Goal: Complete application form

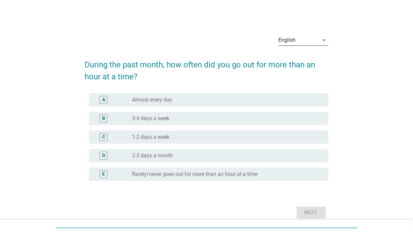
click at [316, 45] on div "English" at bounding box center [298, 40] width 40 height 11
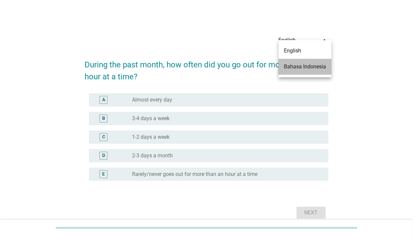
click at [310, 66] on div "Bahasa Indonesia" at bounding box center [305, 67] width 42 height 8
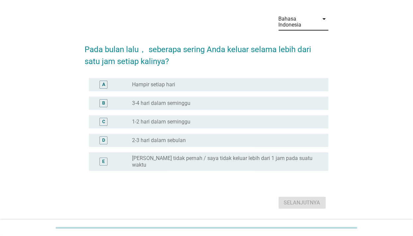
scroll to position [41, 0]
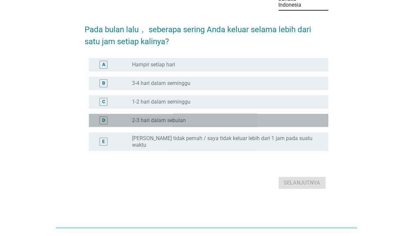
click at [196, 124] on div "radio_button_unchecked 2-3 hari dalam sebulan" at bounding box center [224, 120] width 185 height 7
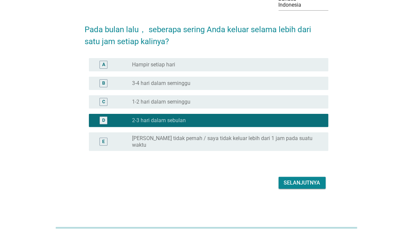
click at [215, 71] on div "A radio_button_unchecked Hampir setiap hari" at bounding box center [208, 64] width 239 height 13
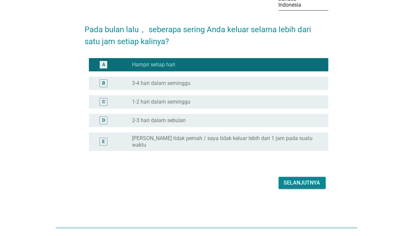
click at [303, 3] on div "Bahasa Indonesia" at bounding box center [296, 2] width 36 height 12
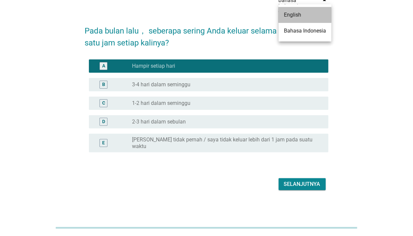
click at [303, 14] on div "English" at bounding box center [305, 15] width 42 height 8
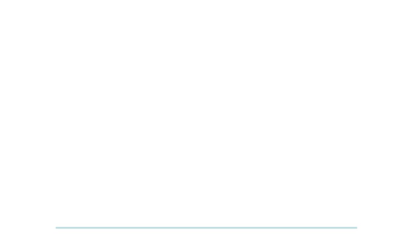
scroll to position [0, 0]
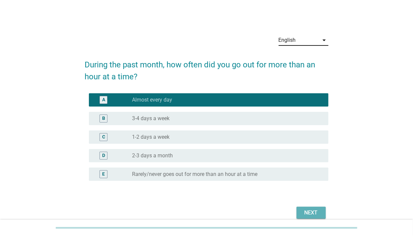
click at [306, 215] on div "Next" at bounding box center [311, 212] width 19 height 8
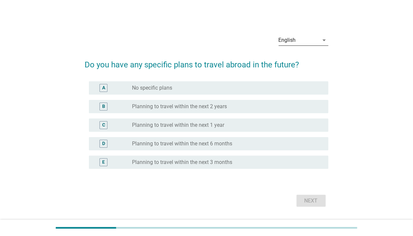
click at [315, 45] on div "English" at bounding box center [298, 40] width 40 height 11
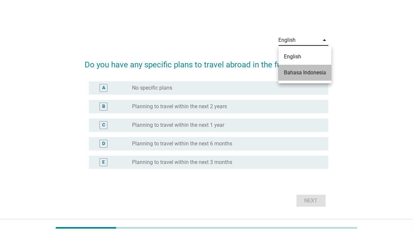
click at [305, 71] on div "Bahasa Indonesia" at bounding box center [305, 73] width 42 height 8
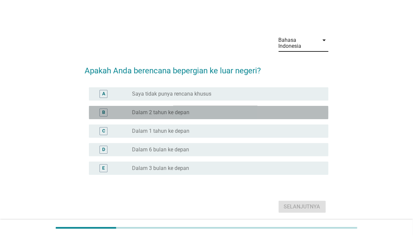
click at [248, 116] on div "radio_button_unchecked Dalam 2 tahun ke depan" at bounding box center [224, 112] width 185 height 7
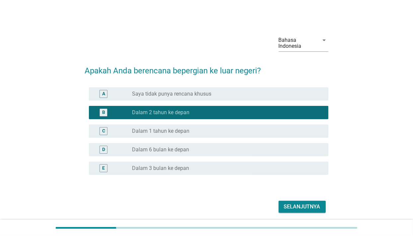
click at [285, 210] on div "Selanjutnya" at bounding box center [302, 207] width 36 height 8
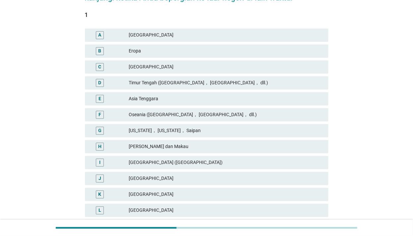
scroll to position [127, 0]
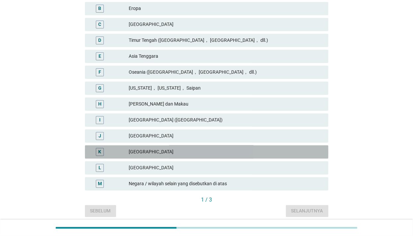
click at [135, 150] on div "[GEOGRAPHIC_DATA]" at bounding box center [226, 152] width 194 height 8
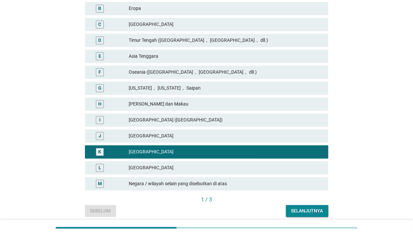
click at [154, 115] on div "I [GEOGRAPHIC_DATA] ([GEOGRAPHIC_DATA])" at bounding box center [206, 119] width 243 height 13
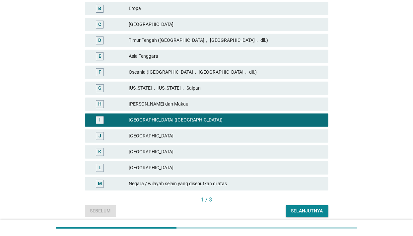
click at [137, 154] on div "[GEOGRAPHIC_DATA]" at bounding box center [226, 152] width 194 height 8
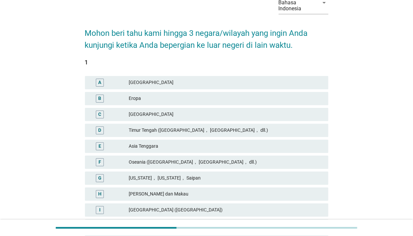
scroll to position [101, 0]
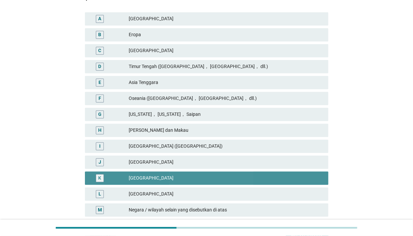
click at [99, 178] on div "K" at bounding box center [99, 177] width 3 height 7
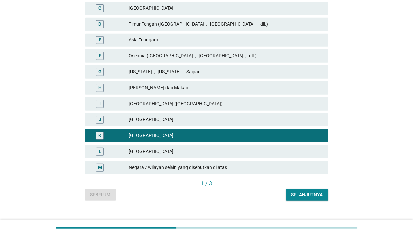
scroll to position [154, 0]
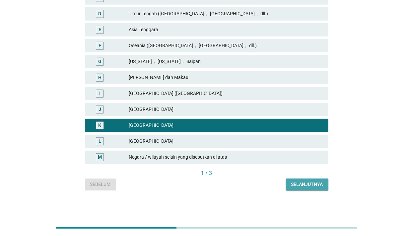
click at [309, 184] on div "Selanjutnya" at bounding box center [307, 184] width 32 height 7
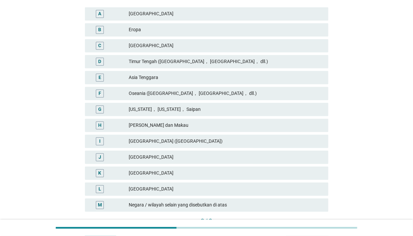
scroll to position [148, 0]
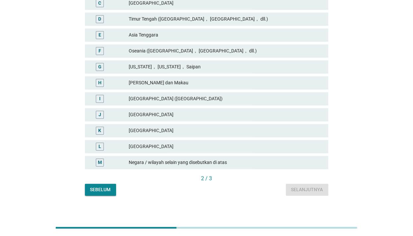
click at [150, 39] on div "E [GEOGRAPHIC_DATA]" at bounding box center [206, 35] width 243 height 13
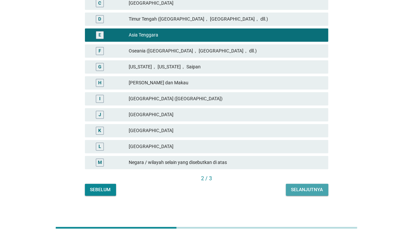
click at [314, 189] on div "Selanjutnya" at bounding box center [307, 189] width 32 height 7
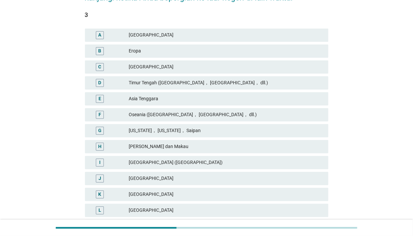
scroll to position [106, 0]
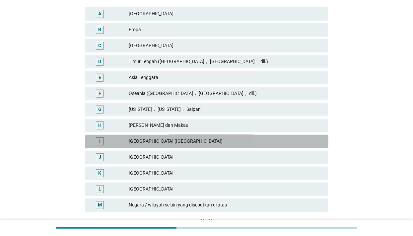
click at [171, 137] on div "I [GEOGRAPHIC_DATA] ([GEOGRAPHIC_DATA])" at bounding box center [206, 141] width 243 height 13
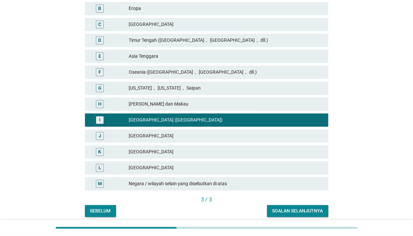
scroll to position [148, 0]
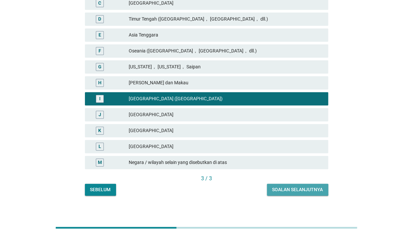
click at [314, 190] on div "Soalan selanjutnya" at bounding box center [297, 189] width 51 height 7
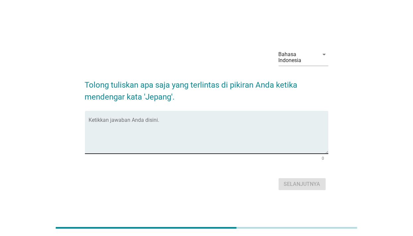
click at [215, 145] on textarea "Ketikkan jawaban Anda disini." at bounding box center [208, 136] width 239 height 35
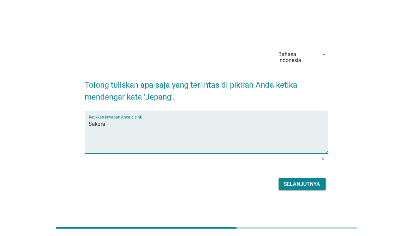
type textarea "Sakura"
click at [305, 188] on div "Selanjutnya" at bounding box center [302, 184] width 36 height 8
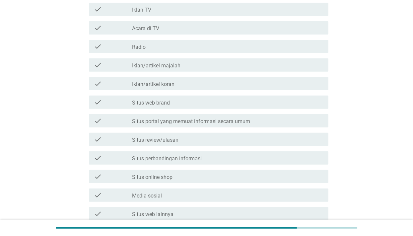
scroll to position [127, 0]
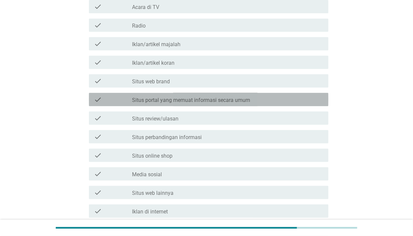
click at [173, 101] on label "Situs portal yang memuat informasi secara umum" at bounding box center [191, 100] width 118 height 7
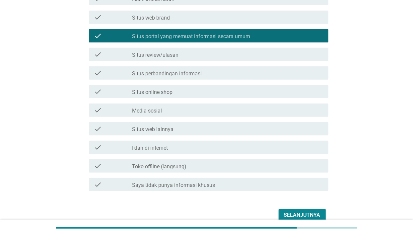
scroll to position [212, 0]
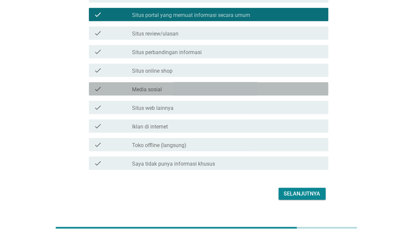
click at [166, 91] on div "check_box_outline_blank Media sosial" at bounding box center [227, 89] width 191 height 8
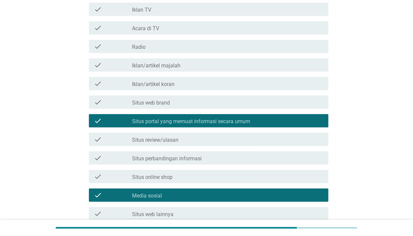
scroll to position [85, 0]
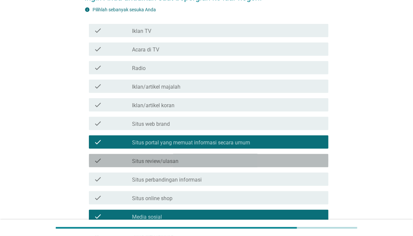
click at [150, 164] on label "Situs review/ulasan" at bounding box center [155, 161] width 46 height 7
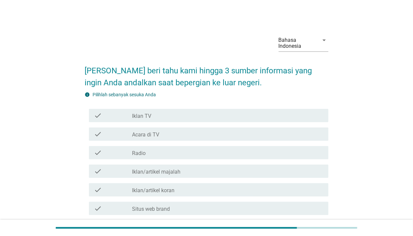
scroll to position [223, 0]
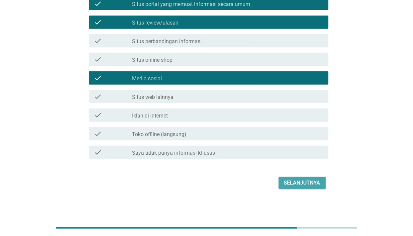
click at [302, 185] on div "Selanjutnya" at bounding box center [302, 183] width 36 height 8
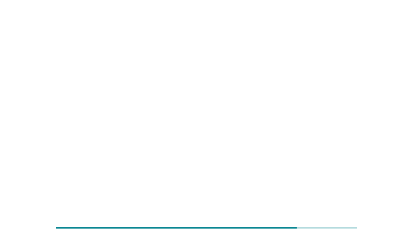
scroll to position [0, 0]
